Goal: Complete application form

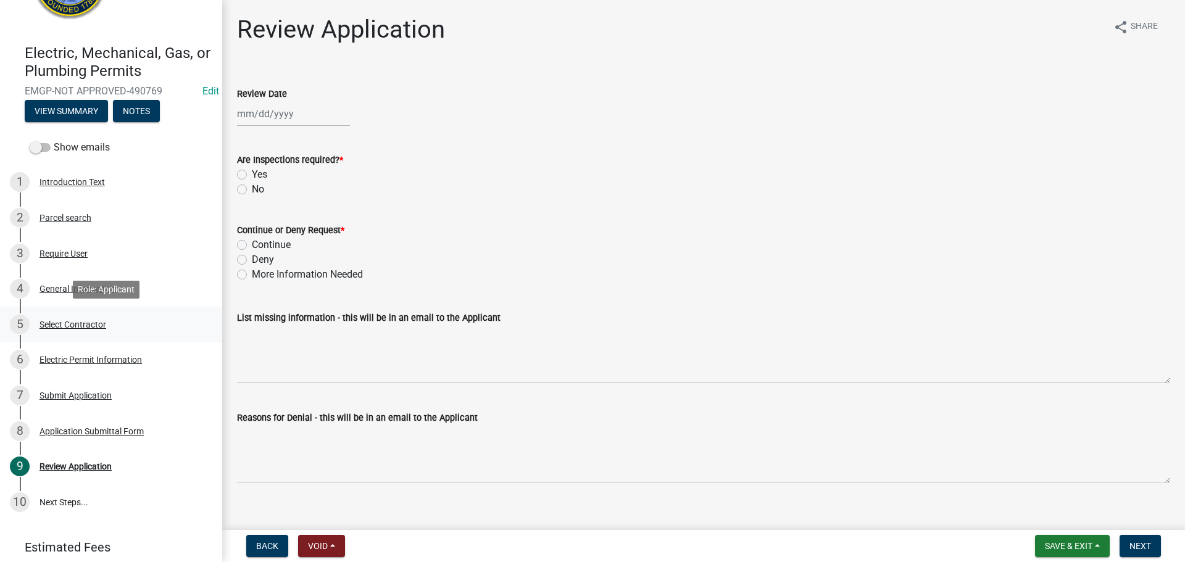
scroll to position [117, 0]
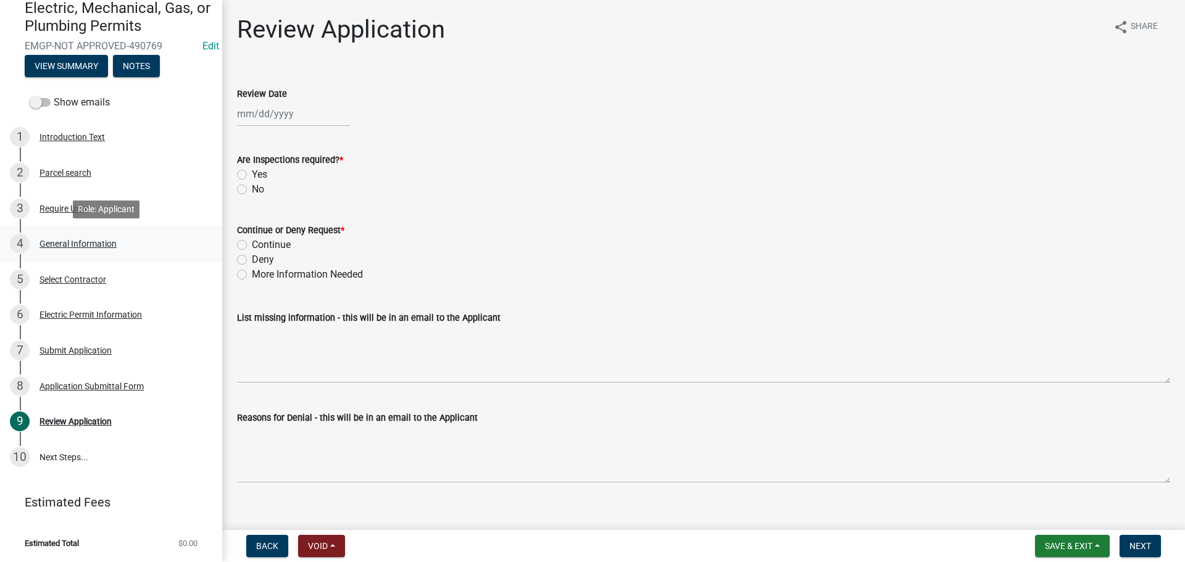
click at [107, 236] on div "4 General Information" at bounding box center [106, 244] width 193 height 20
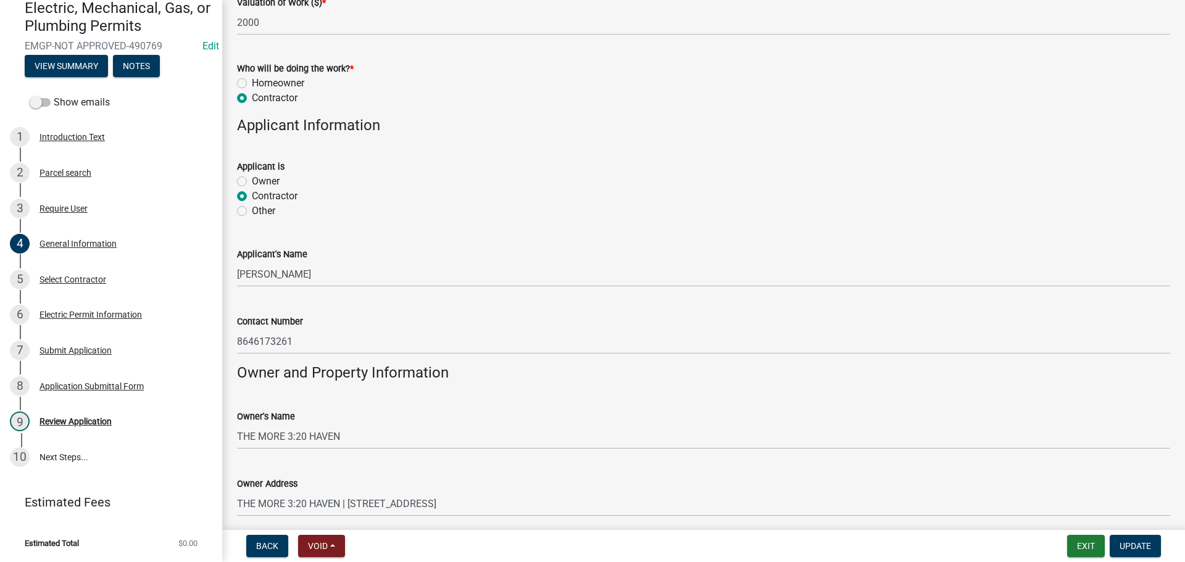
scroll to position [741, 0]
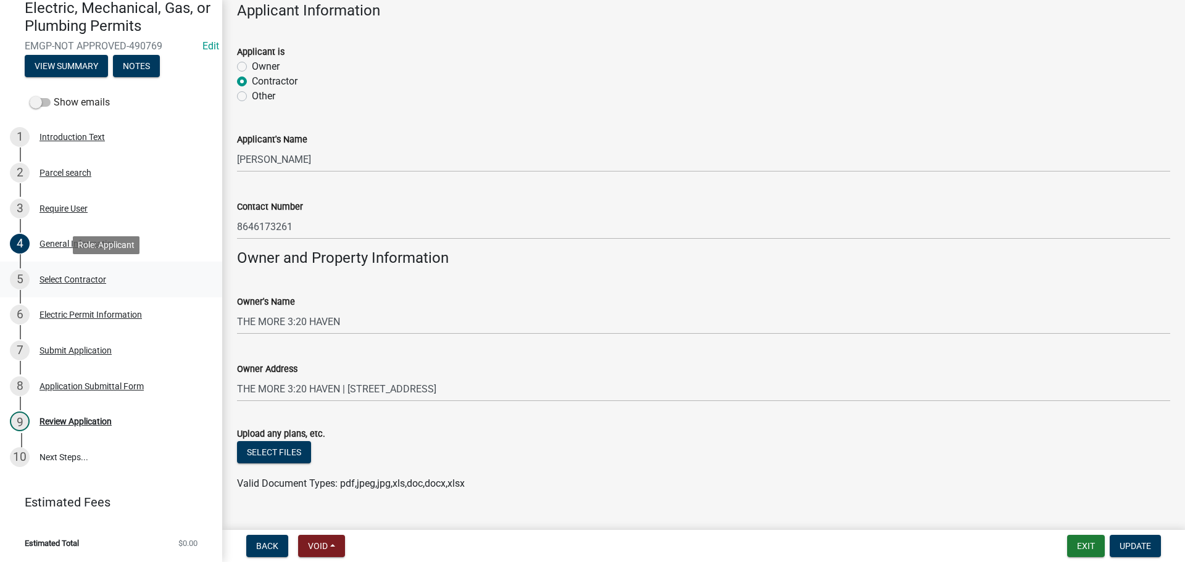
click at [85, 272] on div "5 Select Contractor" at bounding box center [106, 280] width 193 height 20
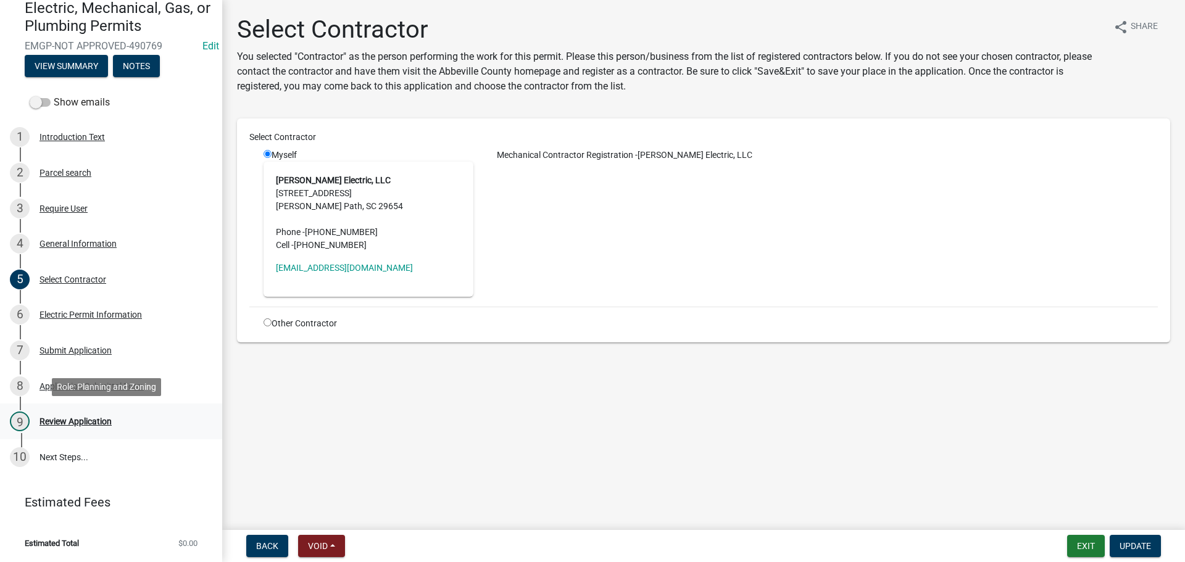
click at [94, 419] on div "Review Application" at bounding box center [76, 421] width 72 height 9
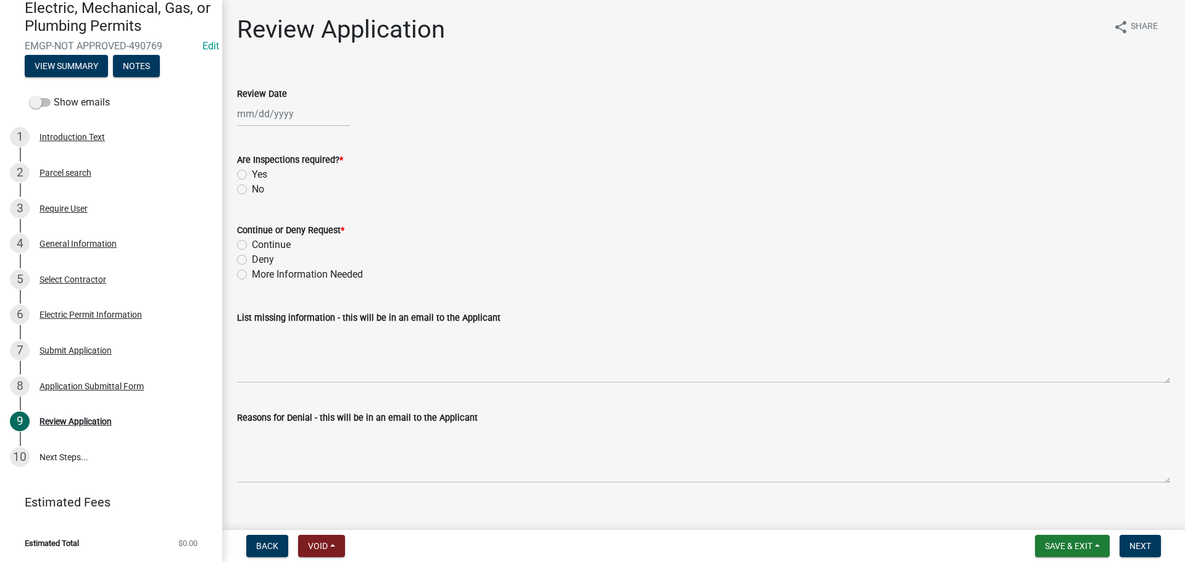
click at [296, 113] on div at bounding box center [293, 113] width 113 height 25
select select "10"
select select "2025"
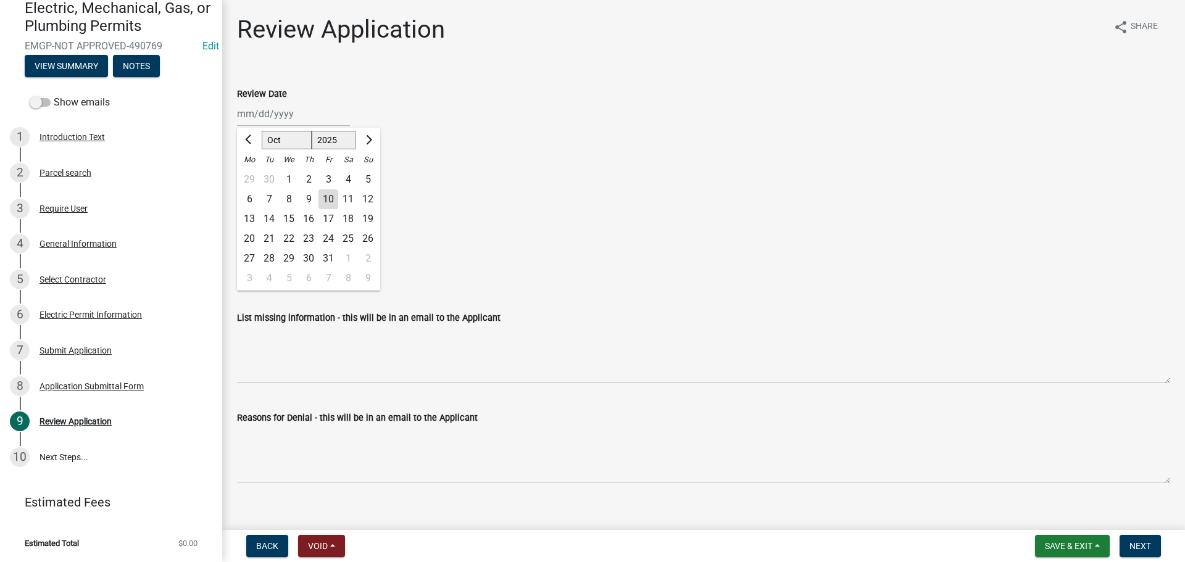
click at [330, 196] on div "10" at bounding box center [329, 200] width 20 height 20
type input "[DATE]"
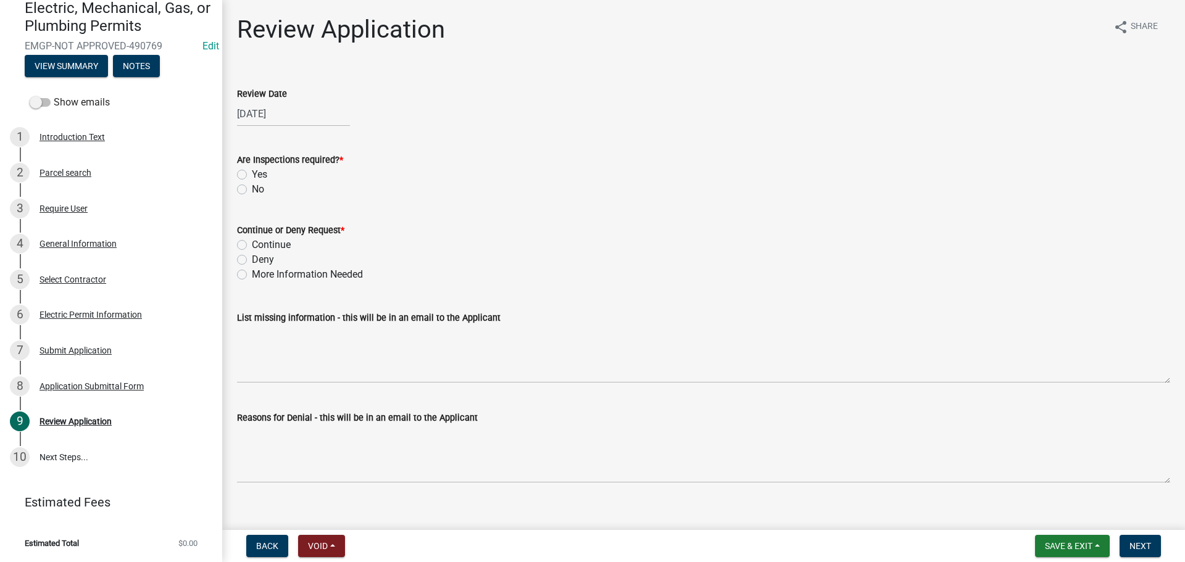
click at [252, 172] on label "Yes" at bounding box center [259, 174] width 15 height 15
click at [252, 172] on input "Yes" at bounding box center [256, 171] width 8 height 8
radio input "true"
click at [235, 245] on div "Continue or Deny Request * Continue Deny More Information Needed" at bounding box center [704, 245] width 952 height 74
click at [252, 245] on label "Continue" at bounding box center [271, 245] width 39 height 15
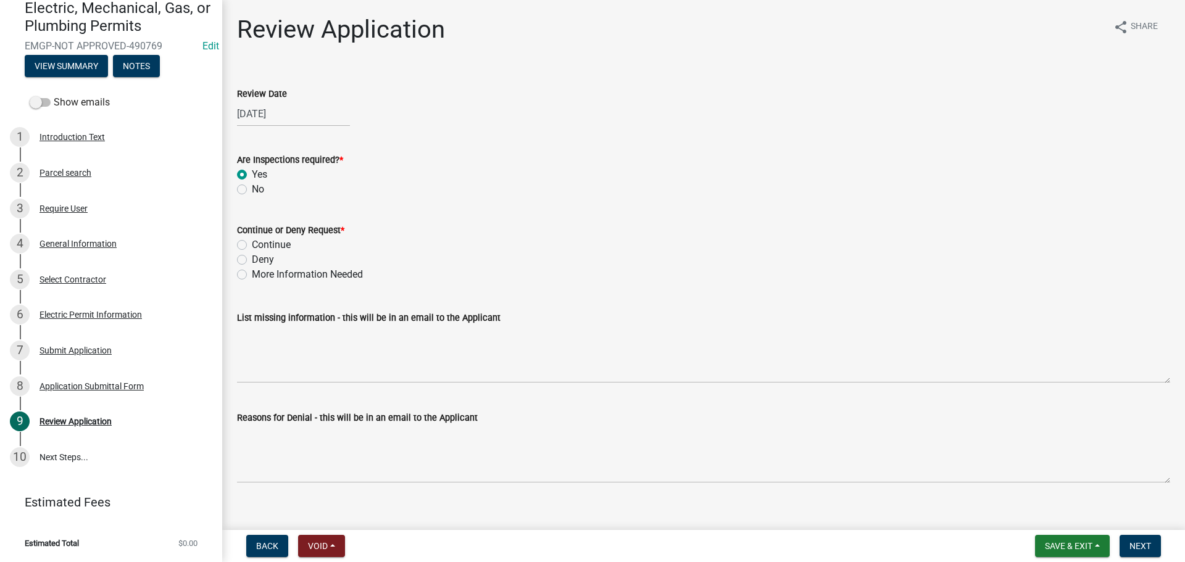
click at [252, 245] on input "Continue" at bounding box center [256, 242] width 8 height 8
radio input "true"
drag, startPoint x: 1140, startPoint y: 548, endPoint x: 1131, endPoint y: 536, distance: 15.1
click at [1139, 548] on span "Next" at bounding box center [1141, 546] width 22 height 10
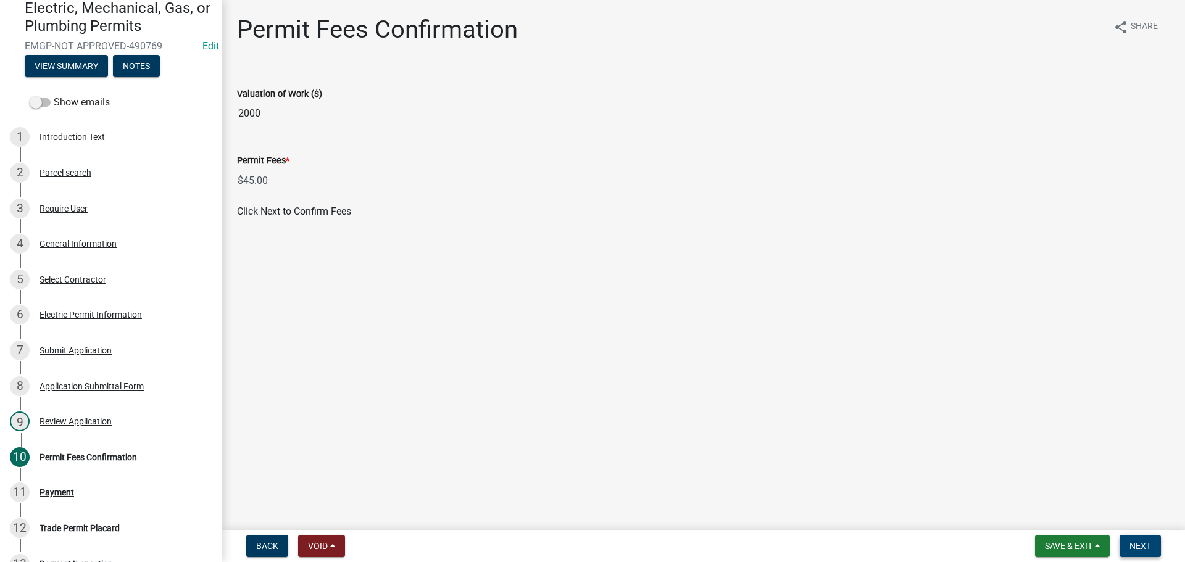
click at [1149, 548] on span "Next" at bounding box center [1141, 546] width 22 height 10
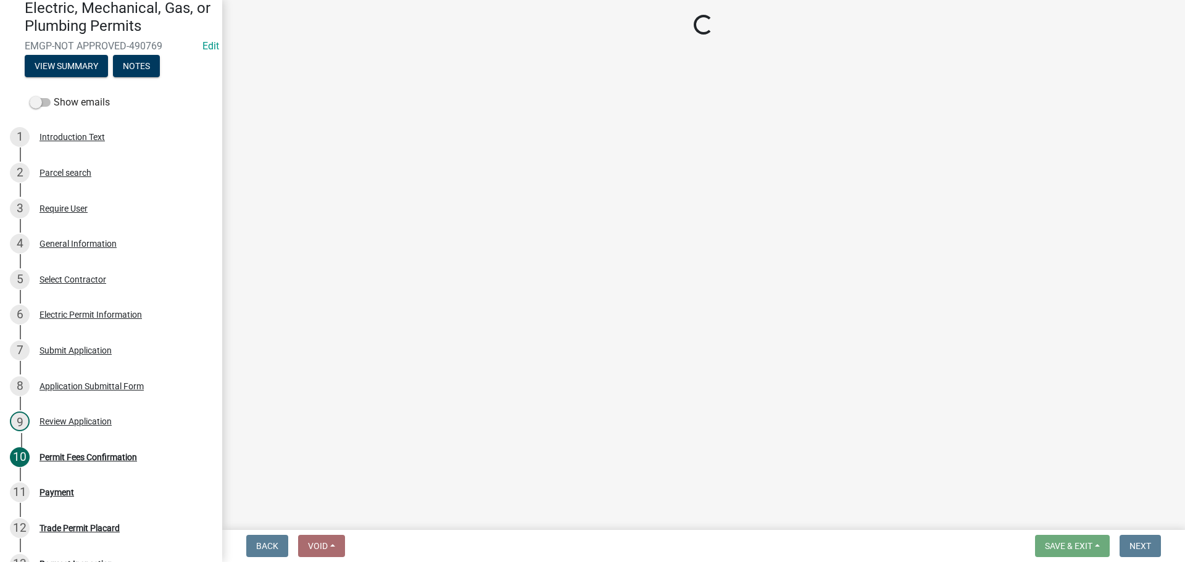
select select "3: 3"
